Goal: Information Seeking & Learning: Understand process/instructions

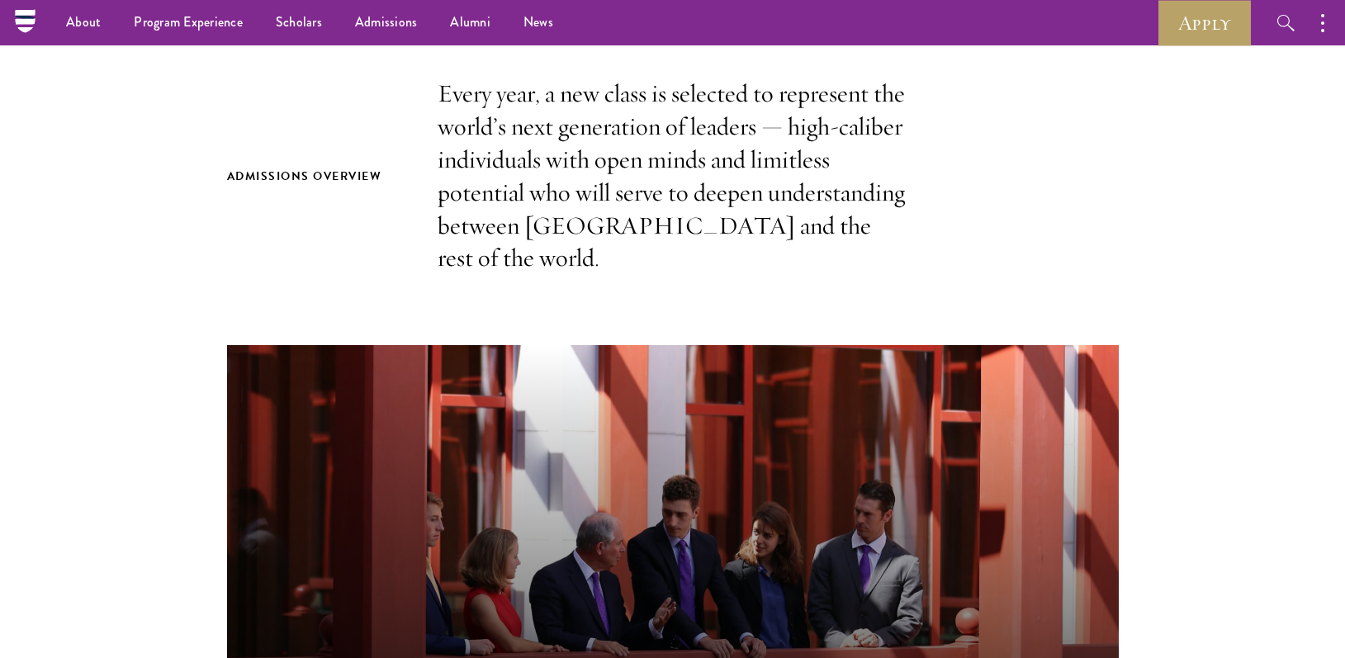
scroll to position [333, 0]
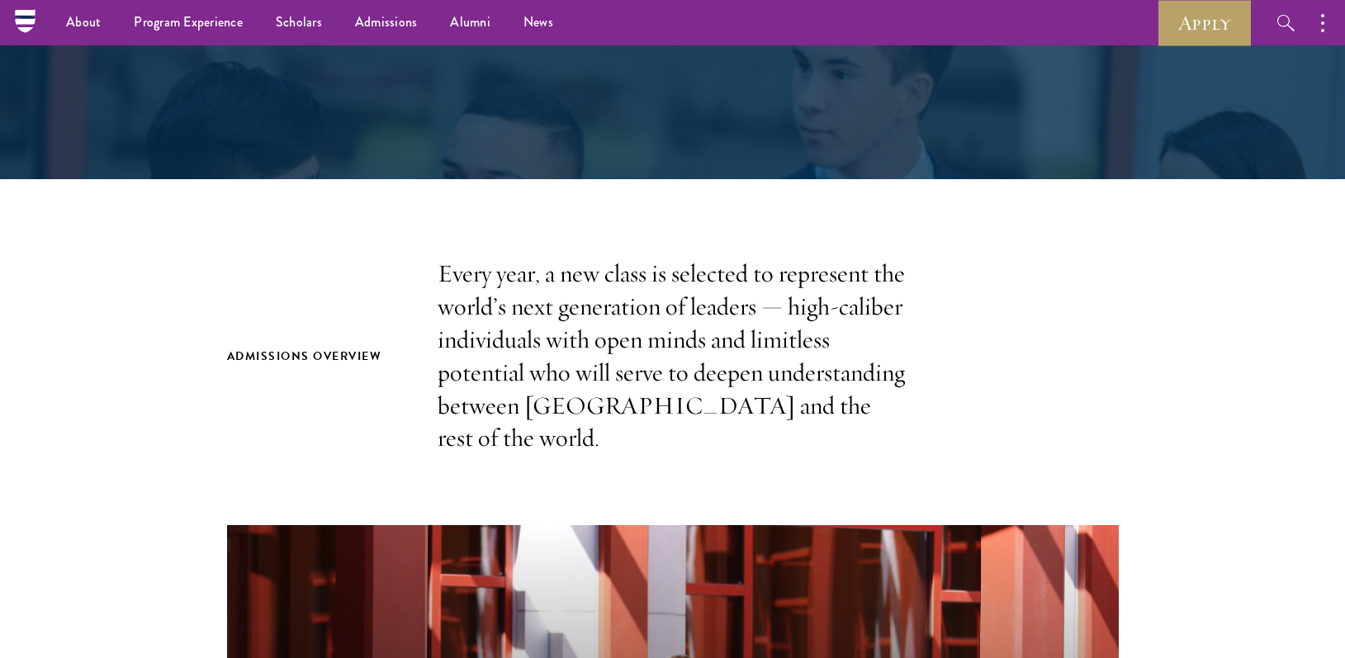
click at [557, 258] on p "Every year, a new class is selected to represent the world’s next generation of…" at bounding box center [673, 356] width 471 height 197
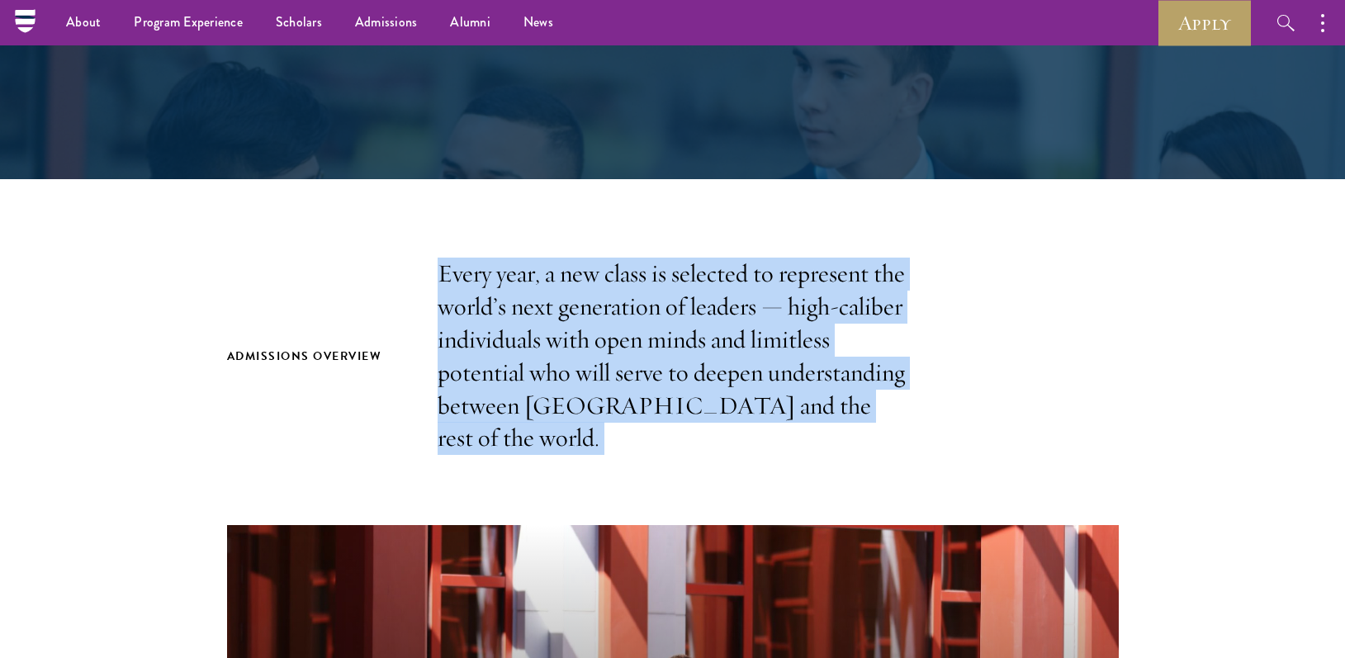
click at [557, 258] on p "Every year, a new class is selected to represent the world’s next generation of…" at bounding box center [673, 356] width 471 height 197
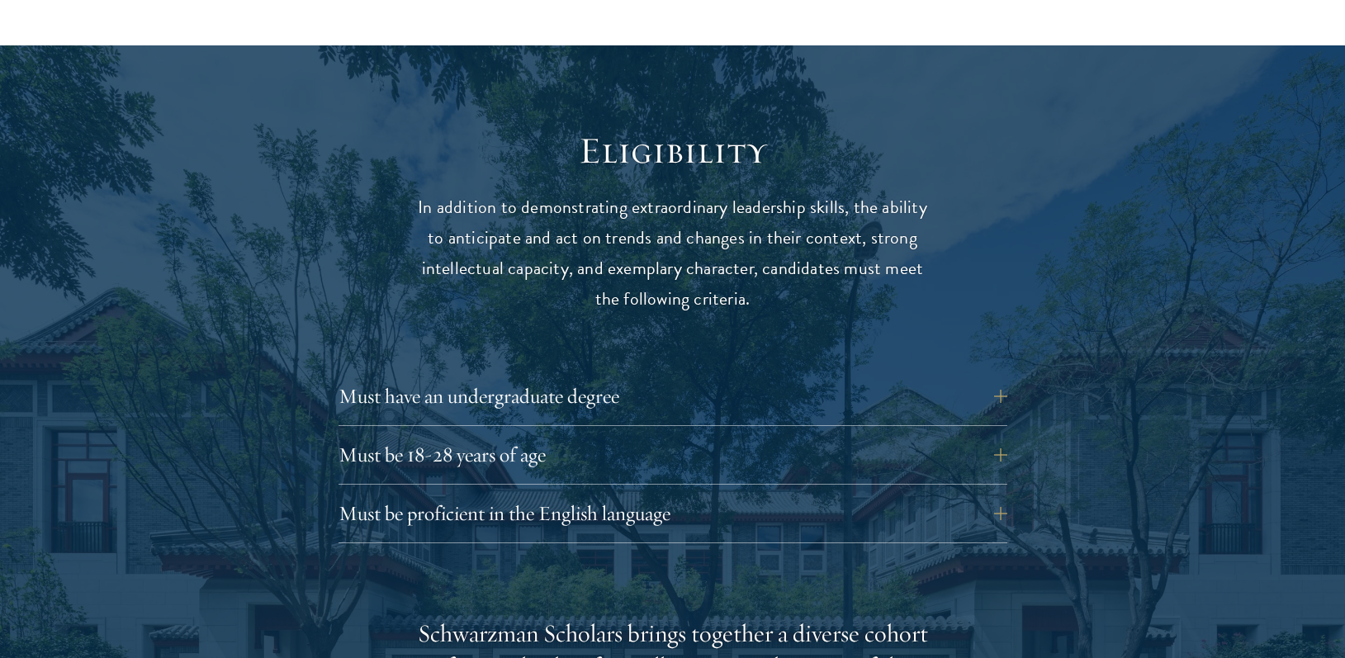
scroll to position [2093, 0]
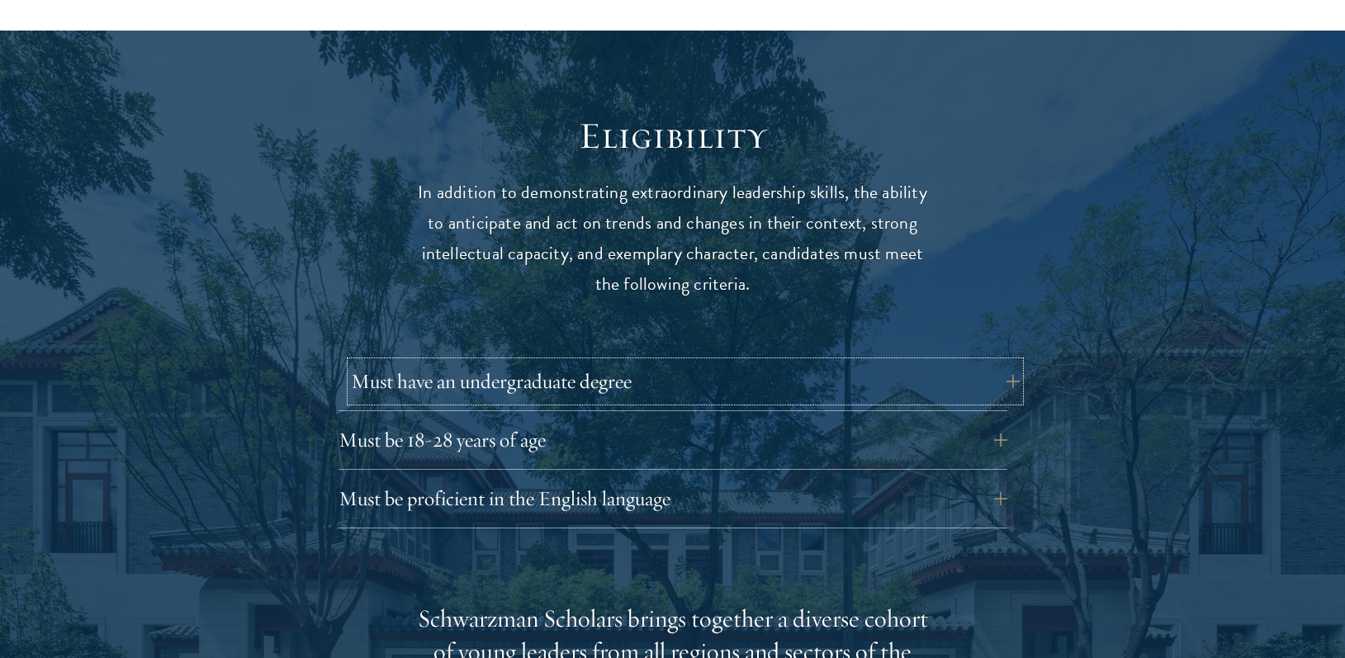
click at [538, 362] on button "Must have an undergraduate degree" at bounding box center [685, 382] width 669 height 40
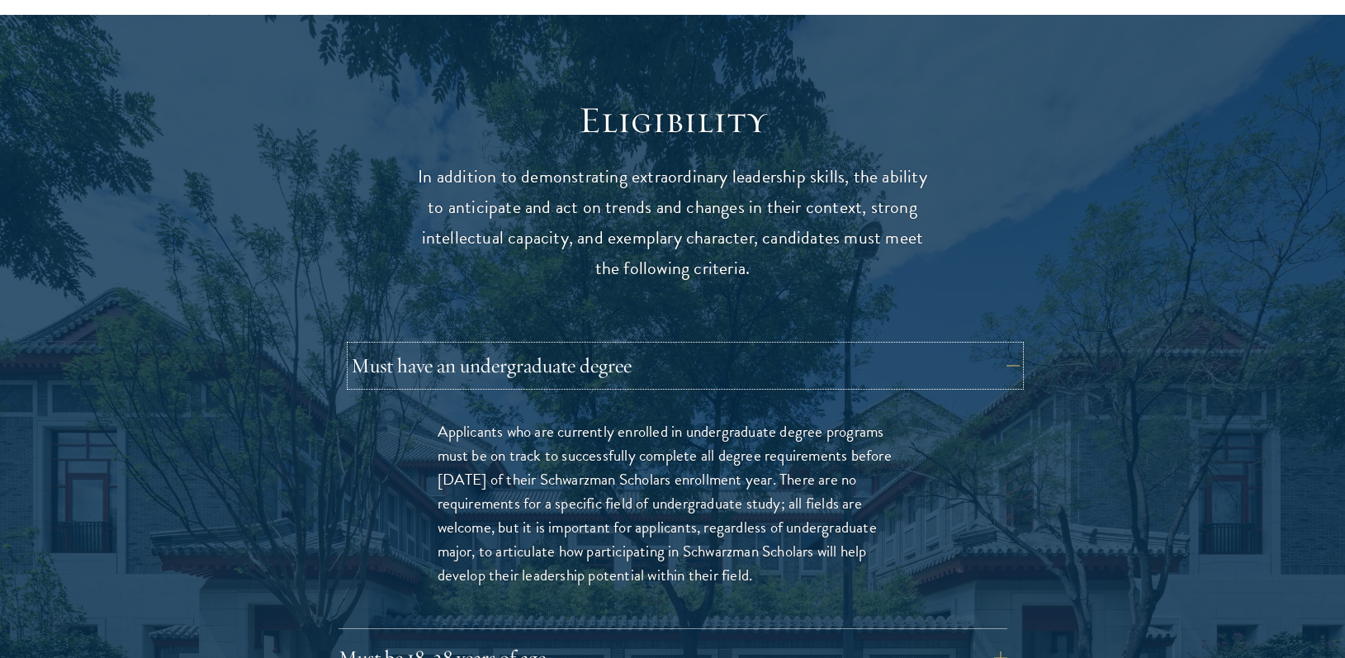
scroll to position [2109, 0]
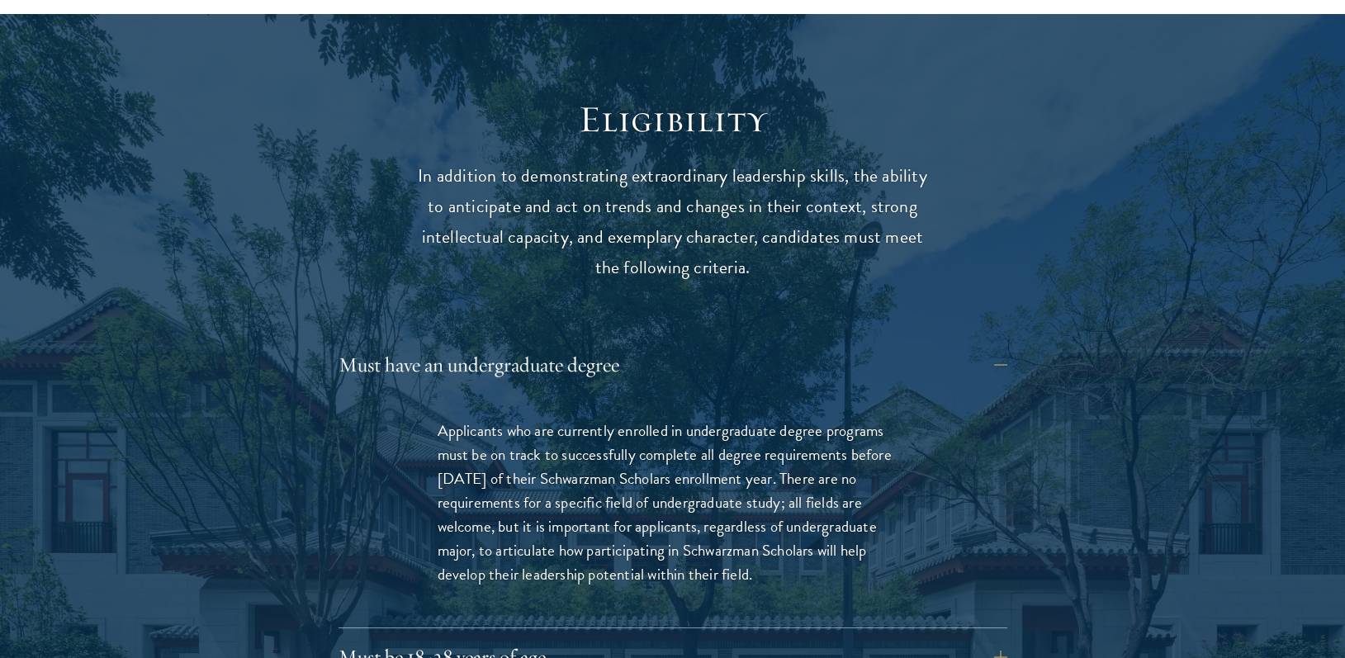
click at [552, 422] on p "Applicants who are currently enrolled in undergraduate degree programs must be …" at bounding box center [673, 503] width 471 height 168
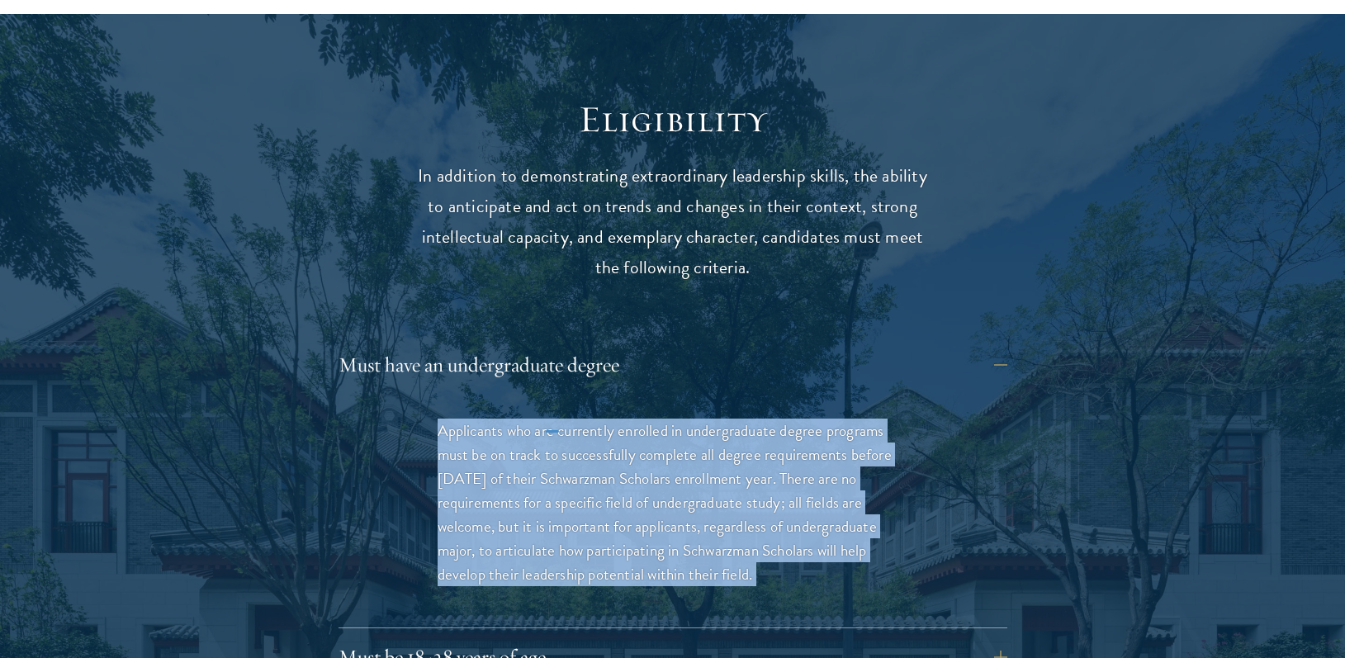
click at [552, 422] on p "Applicants who are currently enrolled in undergraduate degree programs must be …" at bounding box center [673, 503] width 471 height 168
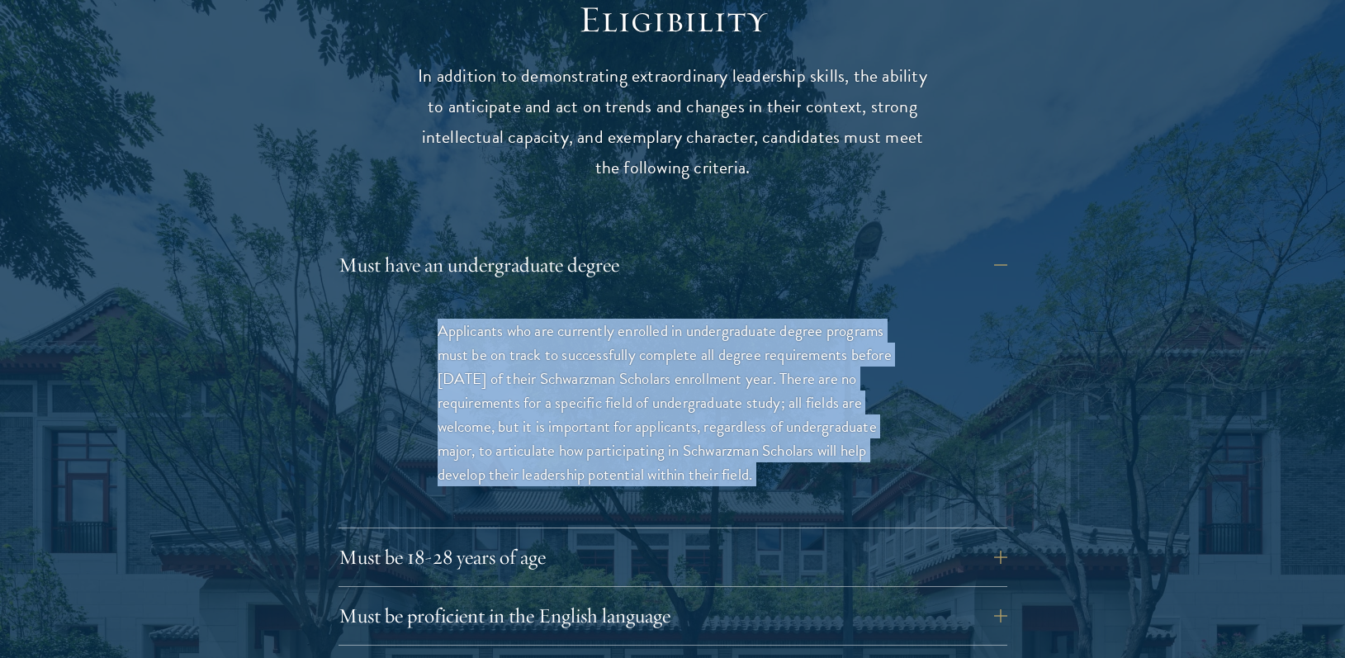
scroll to position [2215, 0]
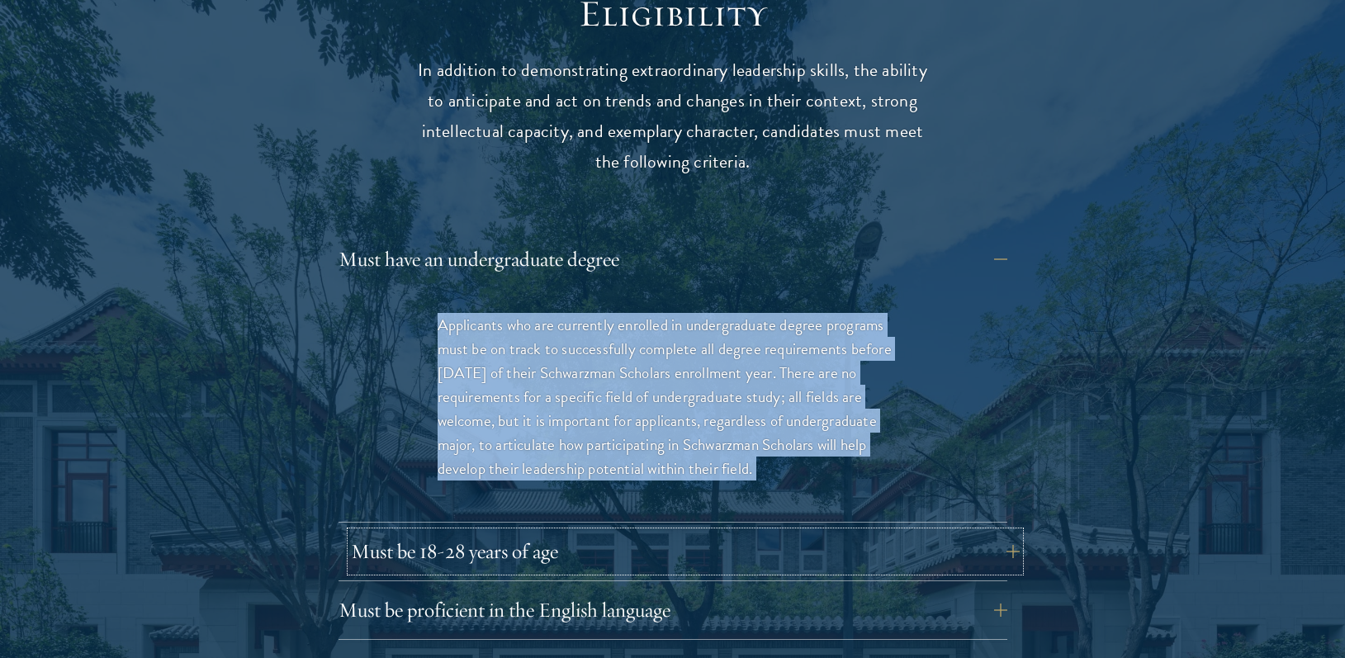
click at [561, 532] on button "Must be 18-28 years of age" at bounding box center [685, 552] width 669 height 40
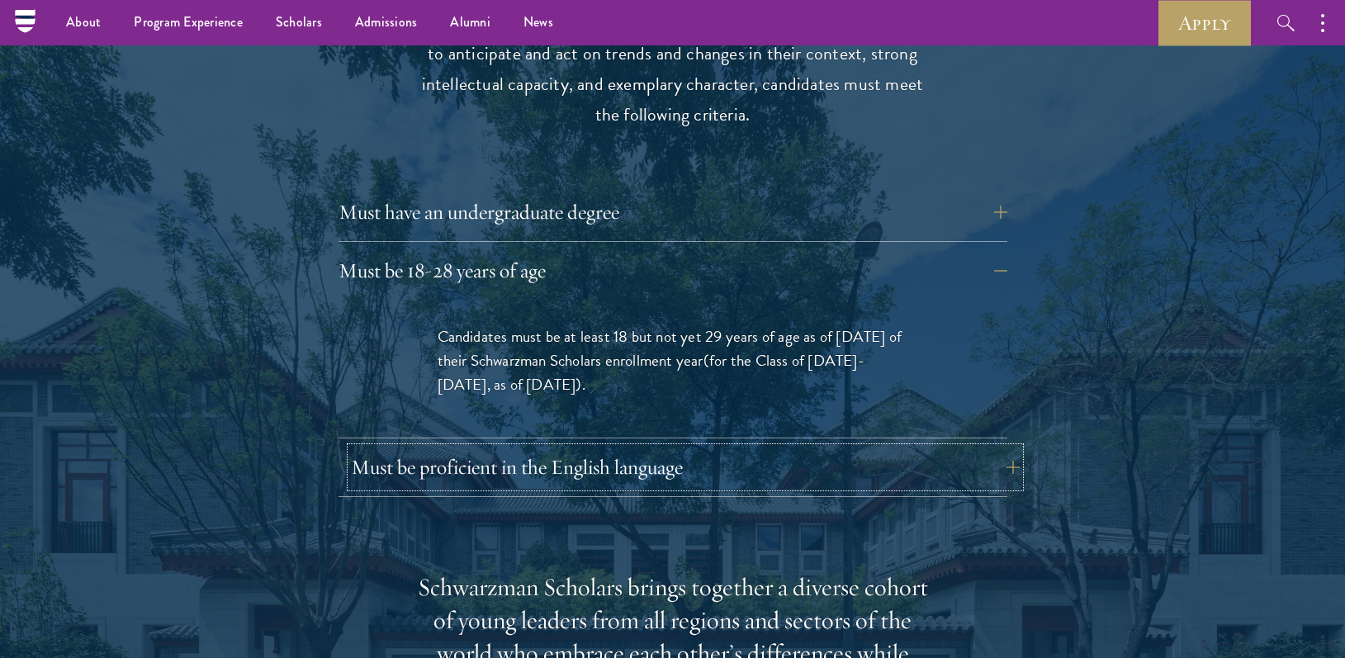
click at [507, 453] on button "Must be proficient in the English language" at bounding box center [685, 468] width 669 height 40
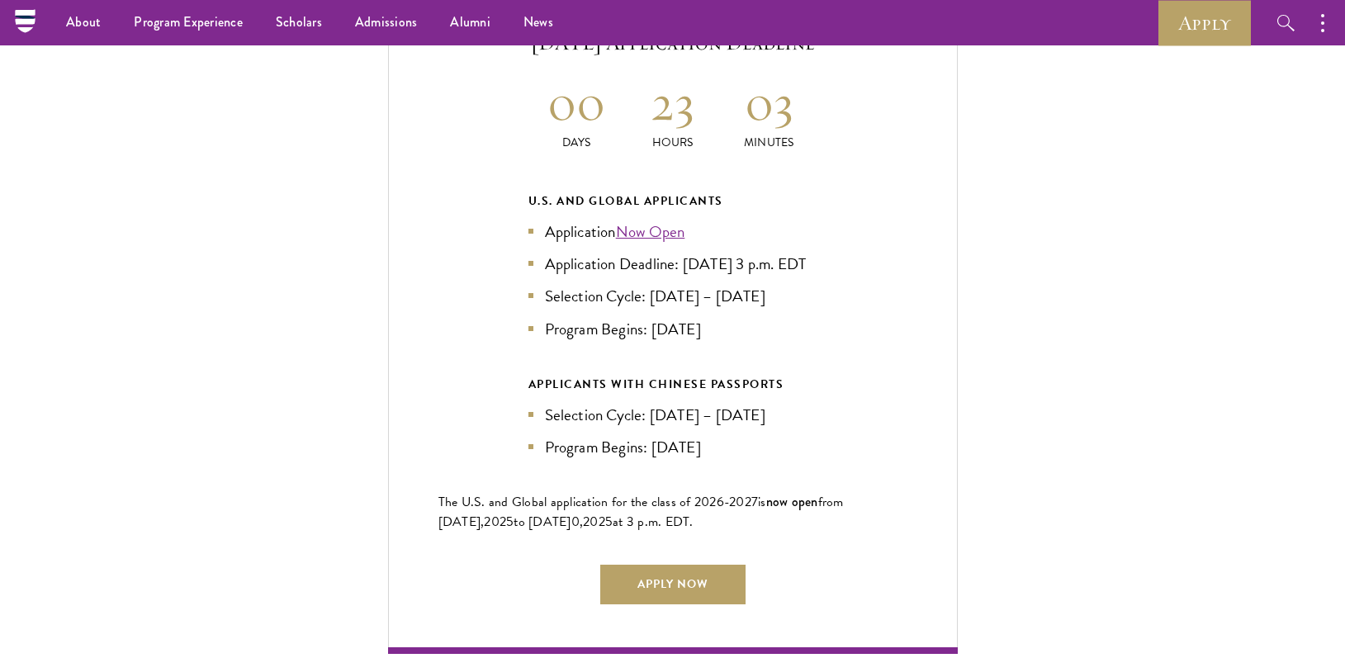
scroll to position [4189, 0]
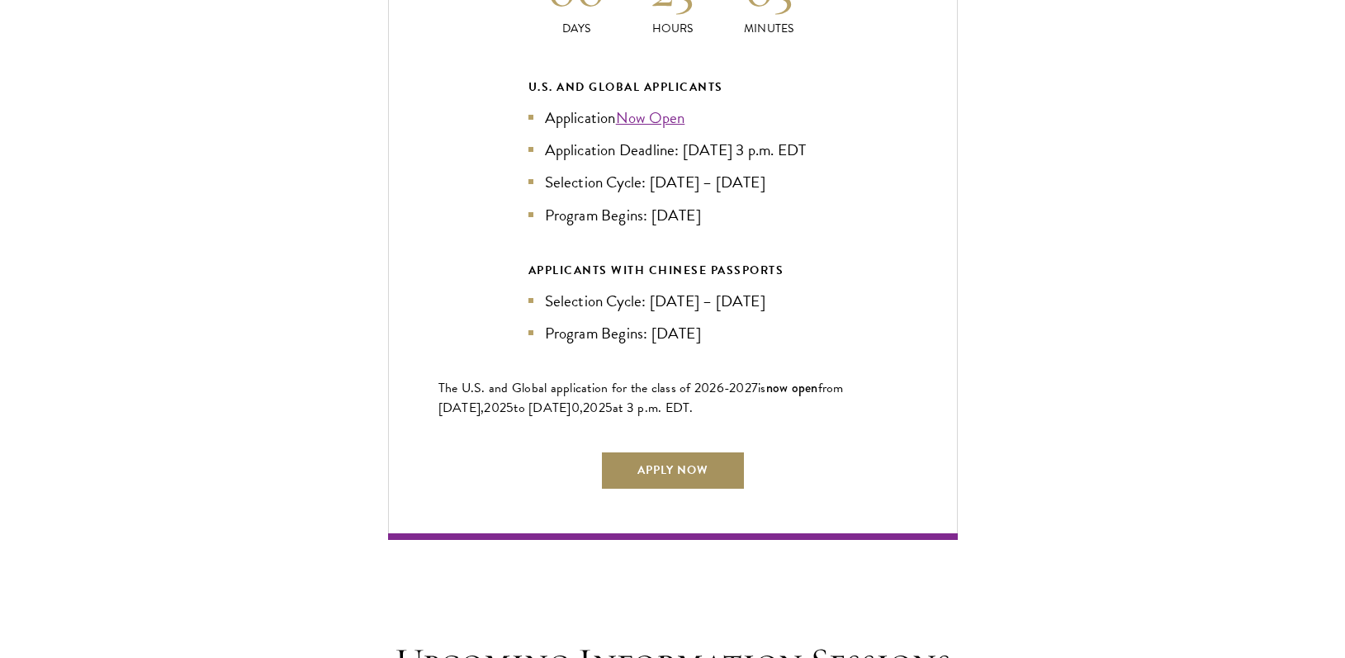
click at [668, 462] on link "Apply Now" at bounding box center [672, 471] width 145 height 40
